Goal: Register for event/course

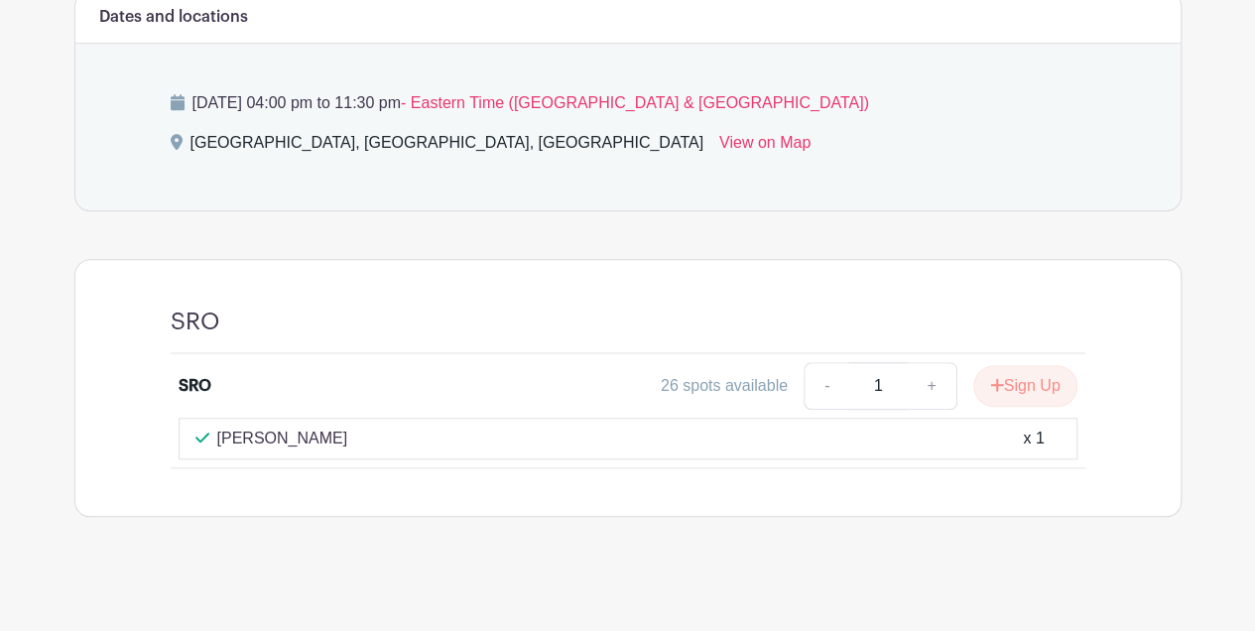
scroll to position [758, 0]
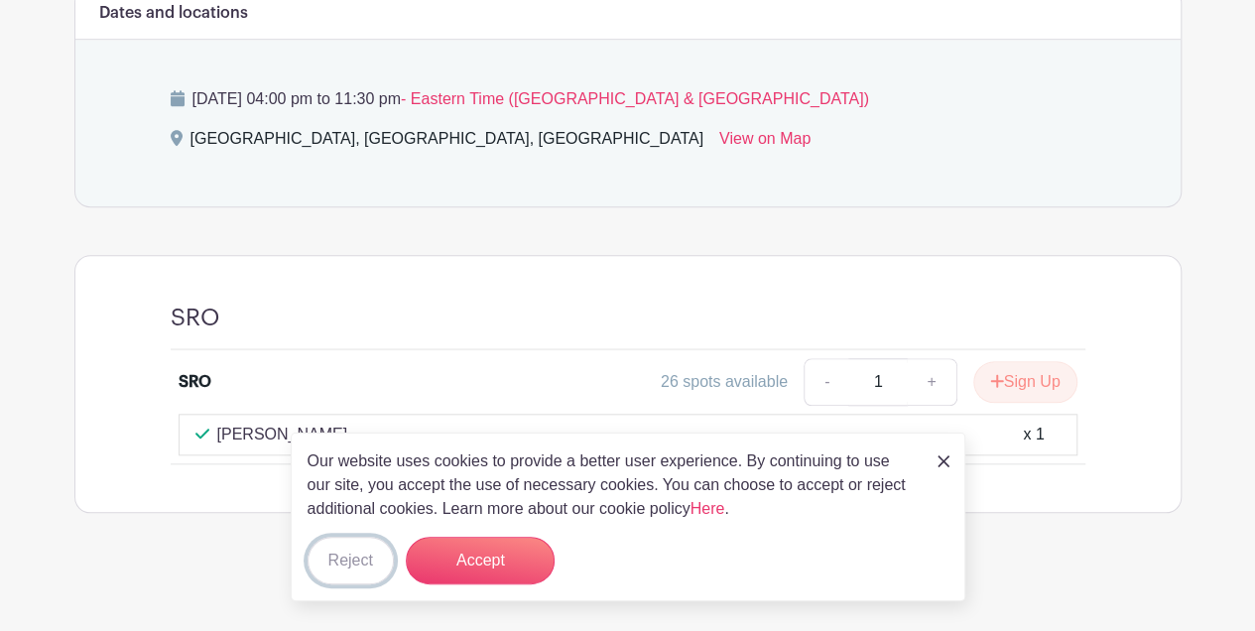
click at [329, 556] on button "Reject" at bounding box center [351, 561] width 86 height 48
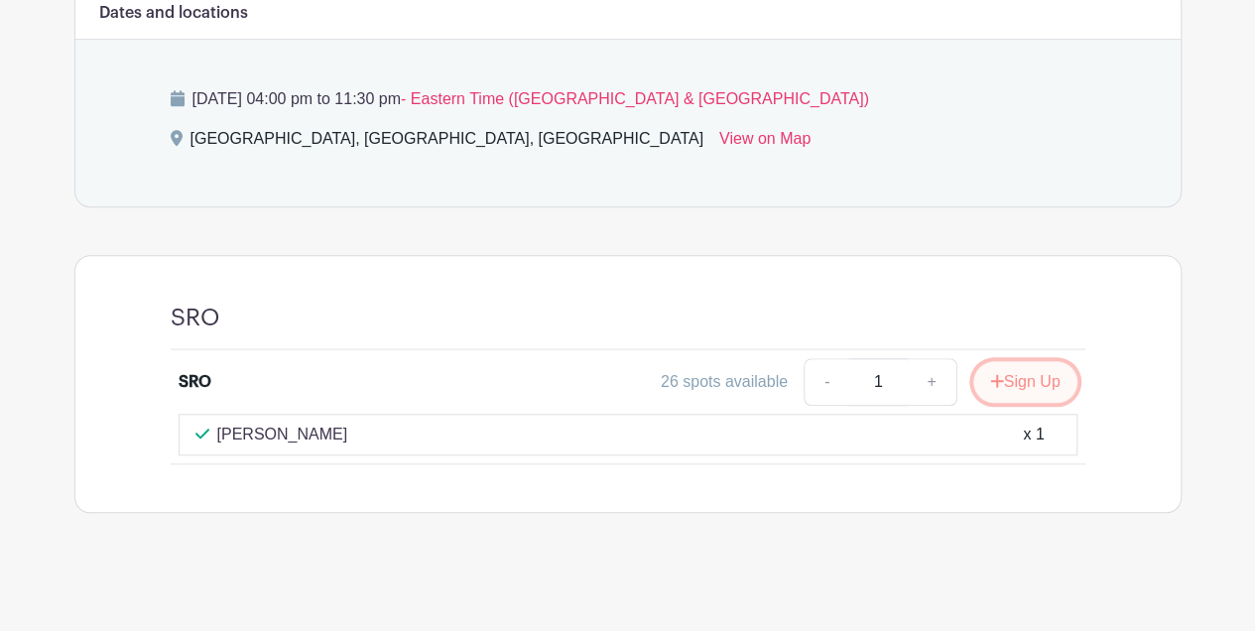
click at [1047, 371] on button "Sign Up" at bounding box center [1025, 382] width 104 height 42
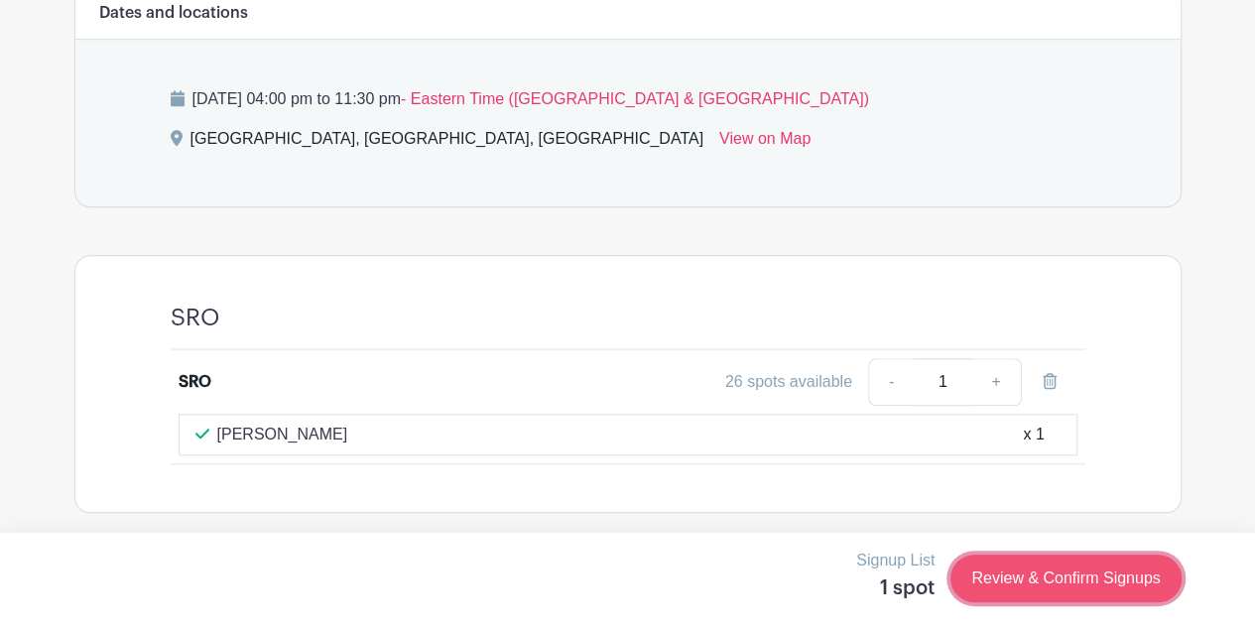
click at [1007, 576] on link "Review & Confirm Signups" at bounding box center [1066, 579] width 230 height 48
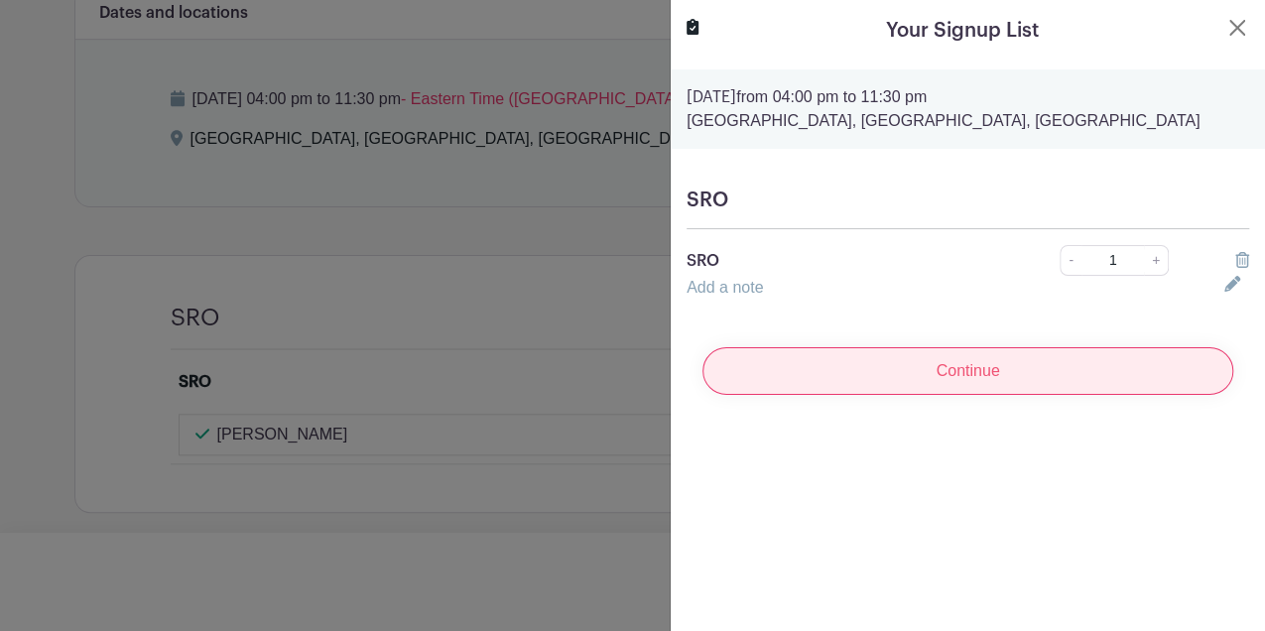
click at [901, 366] on input "Continue" at bounding box center [967, 371] width 531 height 48
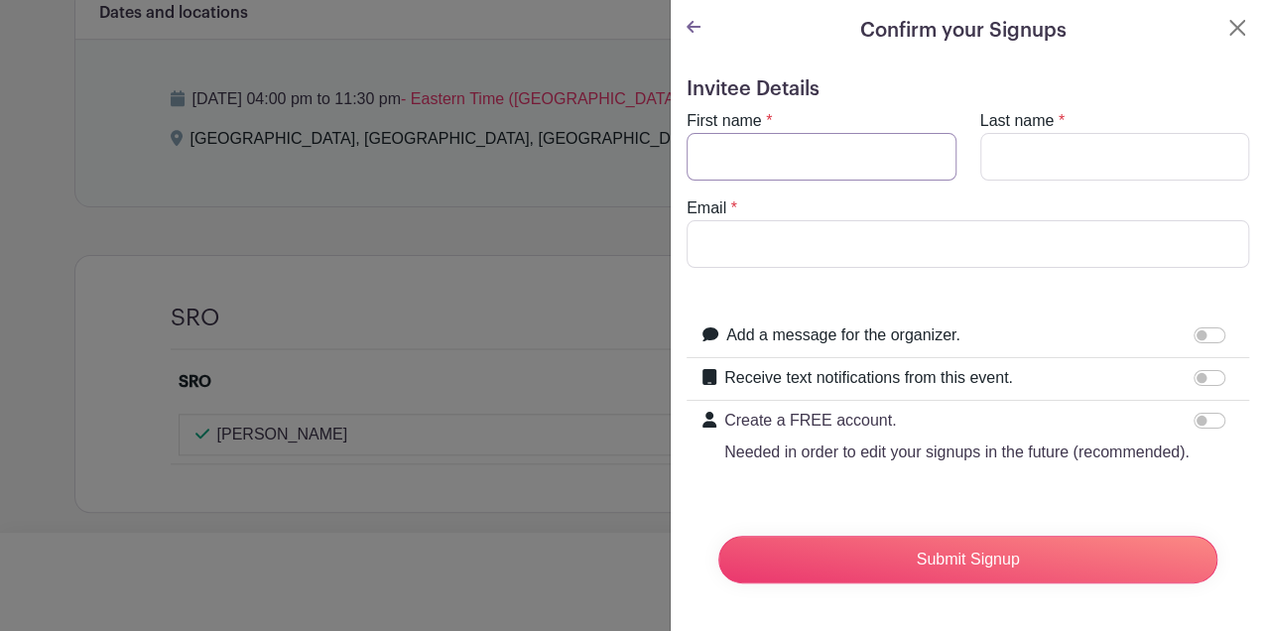
click at [718, 151] on input "First name" at bounding box center [822, 157] width 270 height 48
type input "[PERSON_NAME]"
type input "[EMAIL_ADDRESS][DOMAIN_NAME]"
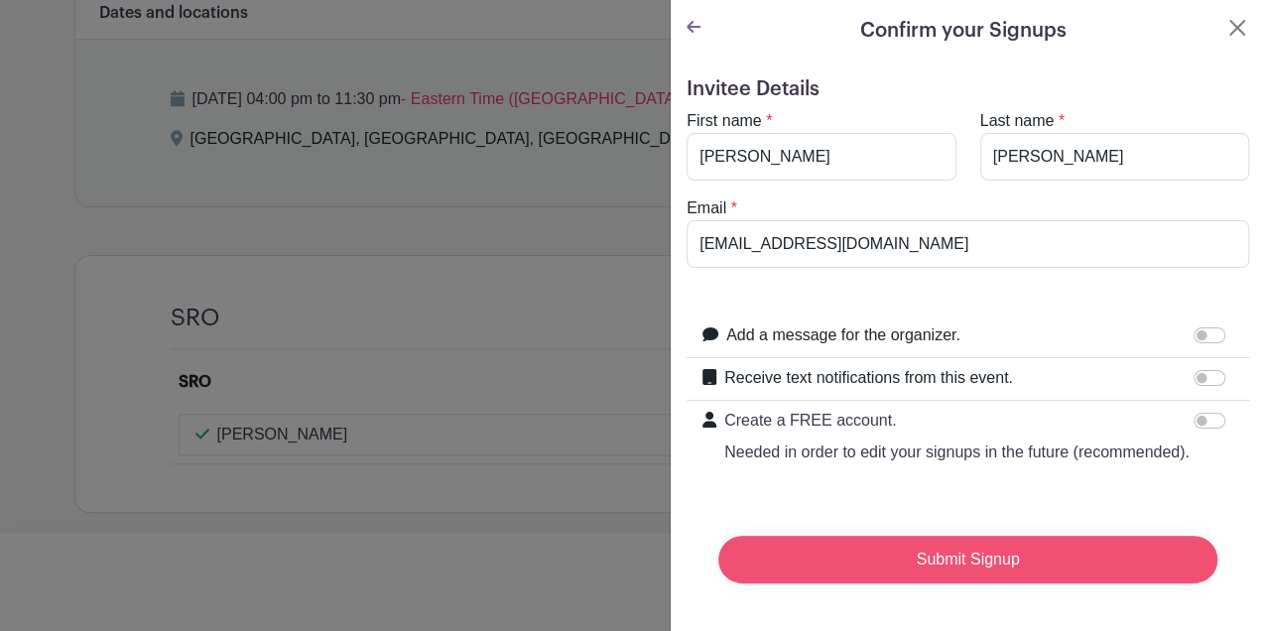
click at [917, 583] on input "Submit Signup" at bounding box center [967, 560] width 499 height 48
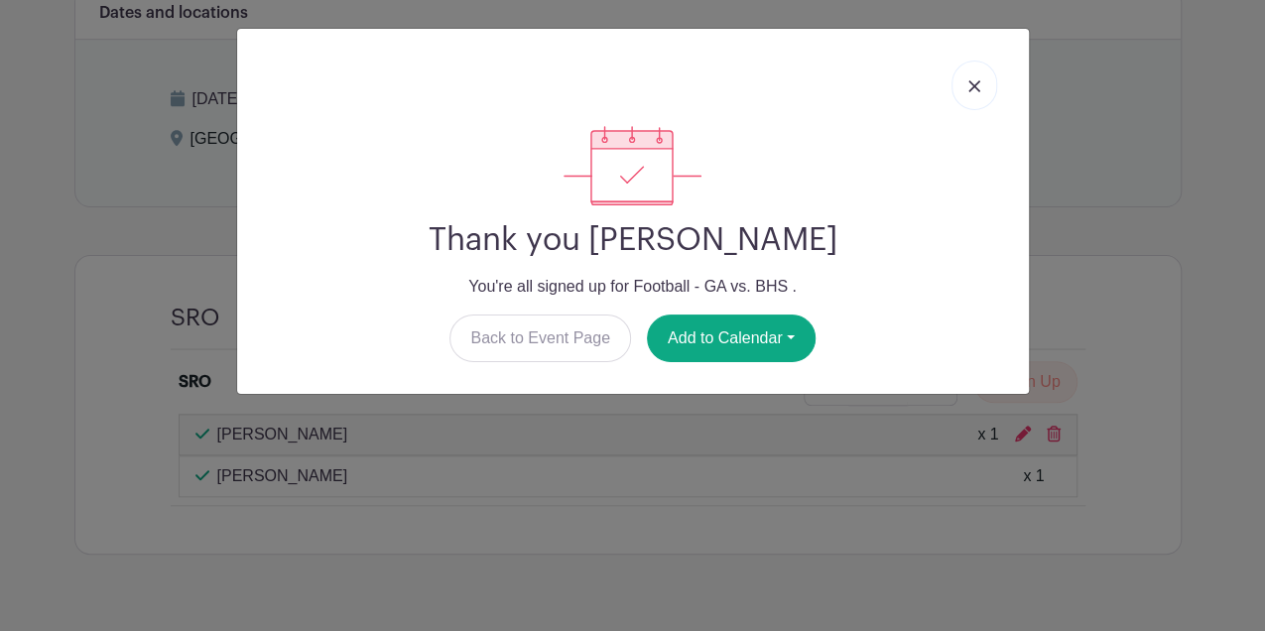
click at [980, 86] on link at bounding box center [975, 86] width 46 height 50
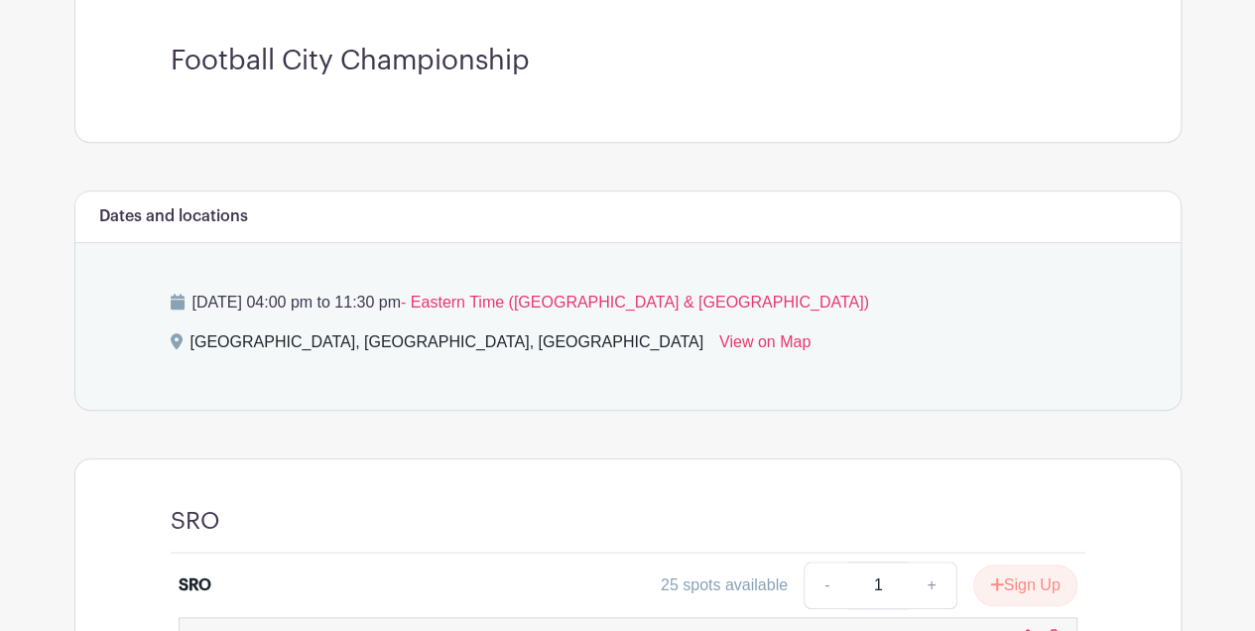
scroll to position [595, 0]
